Goal: Task Accomplishment & Management: Use online tool/utility

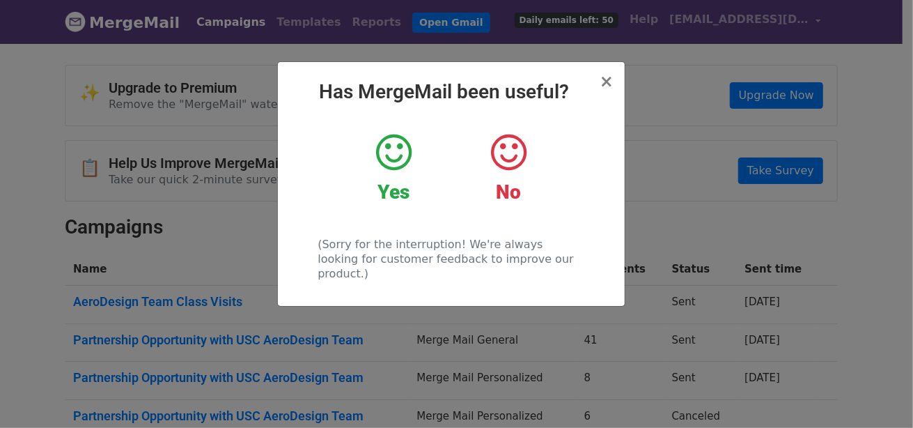
click at [615, 84] on div "× Has MergeMail been useful? Yes No (Sorry for the interruption! We're always l…" at bounding box center [451, 184] width 347 height 244
click at [605, 84] on span "×" at bounding box center [607, 82] width 14 height 20
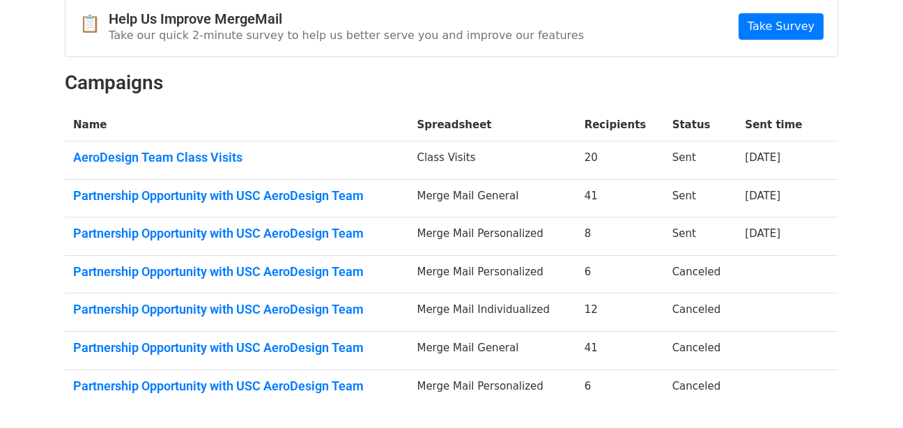
scroll to position [145, 0]
click at [329, 227] on link "Partnership Opportunity with USC AeroDesign Team" at bounding box center [236, 232] width 327 height 15
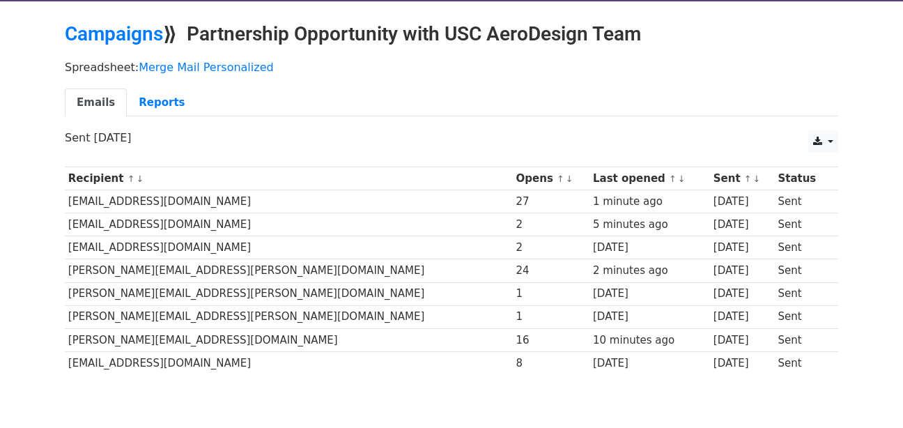
scroll to position [43, 0]
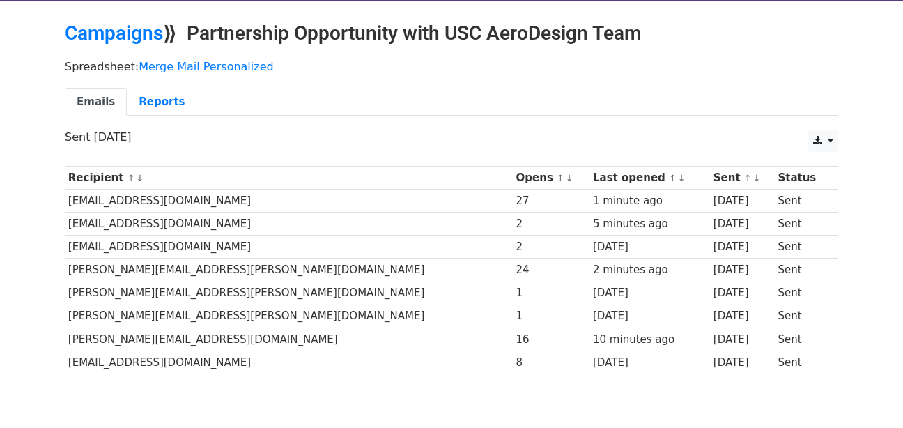
click at [125, 223] on td "[EMAIL_ADDRESS][DOMAIN_NAME]" at bounding box center [289, 223] width 448 height 23
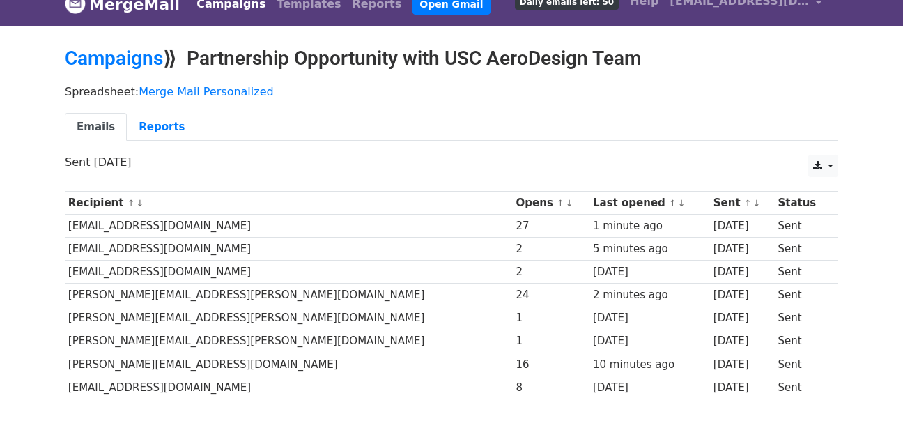
scroll to position [17, 0]
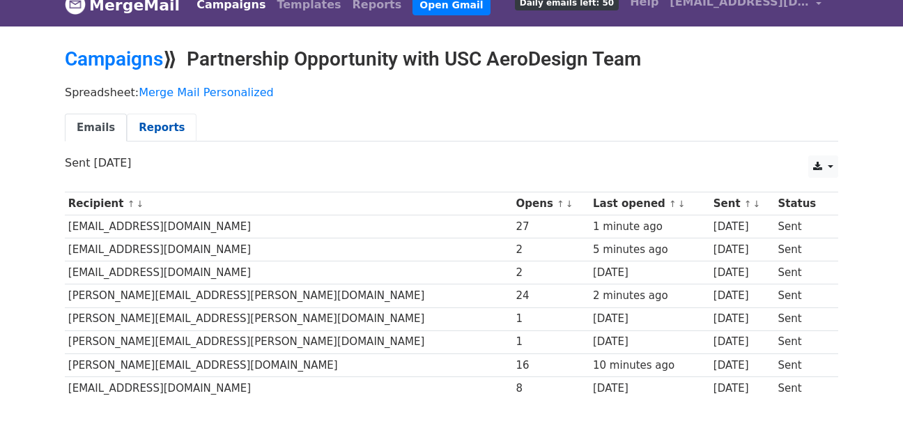
click at [148, 124] on link "Reports" at bounding box center [162, 128] width 70 height 29
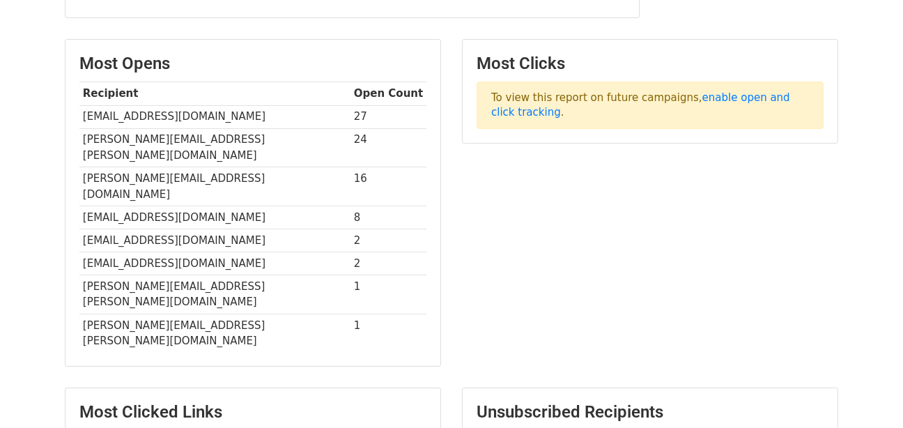
scroll to position [308, 0]
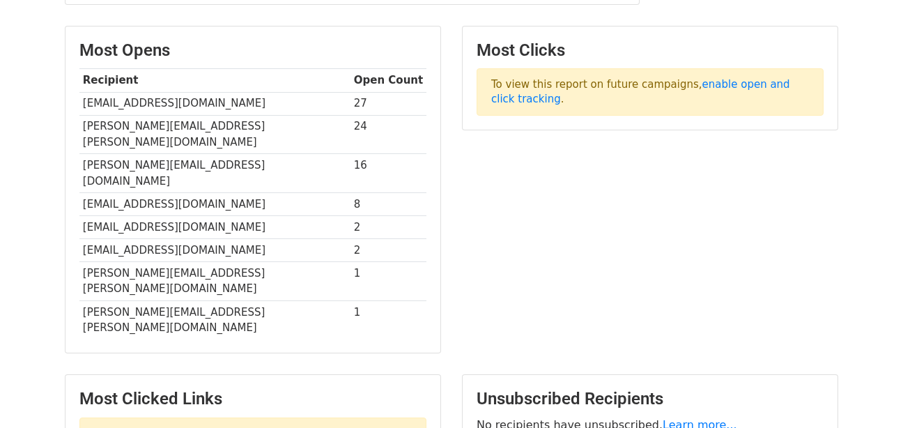
click at [161, 239] on td "[EMAIL_ADDRESS][DOMAIN_NAME]" at bounding box center [214, 250] width 271 height 23
copy tr "[EMAIL_ADDRESS][DOMAIN_NAME]"
